Goal: Navigation & Orientation: Go to known website

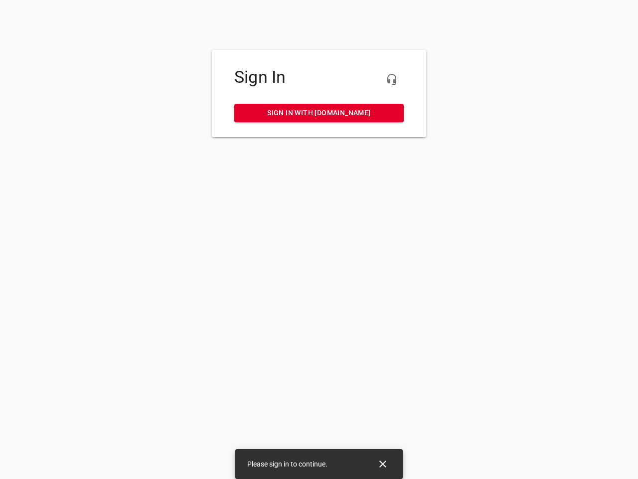
click at [392, 79] on icon "button" at bounding box center [392, 79] width 12 height 12
click at [383, 464] on icon "Close" at bounding box center [382, 463] width 7 height 7
